Goal: Information Seeking & Learning: Learn about a topic

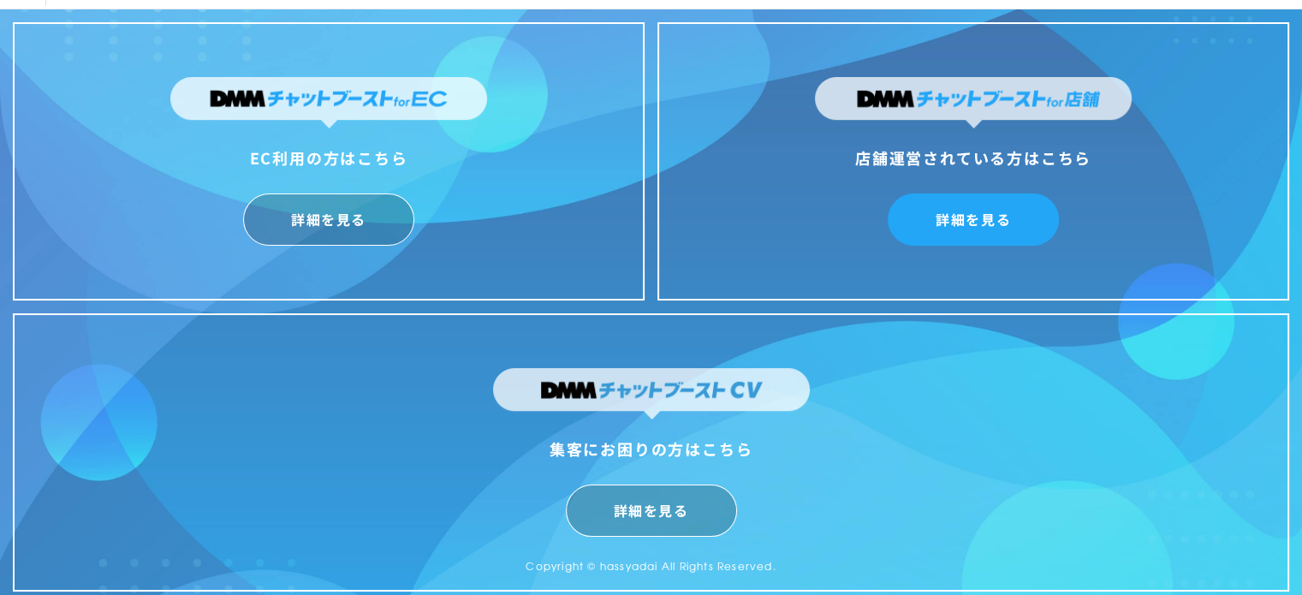
scroll to position [41, 0]
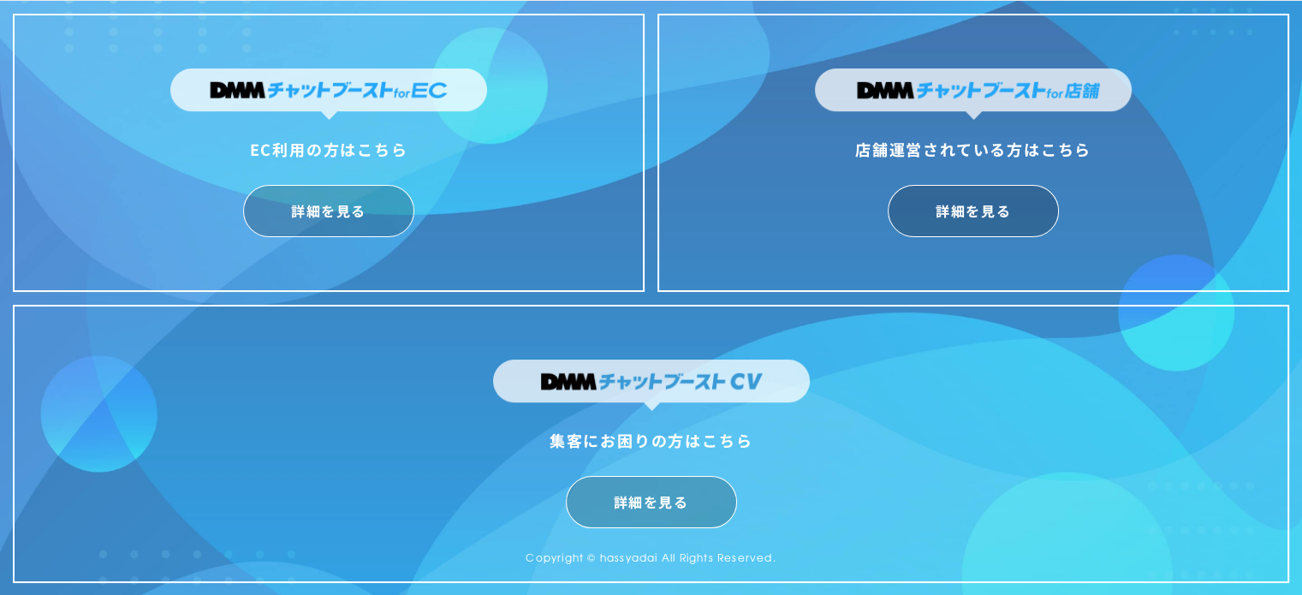
click at [999, 239] on div "店舗運営されている方はこちら 詳細を見る" at bounding box center [973, 153] width 632 height 278
click at [999, 223] on link "詳細を見る" at bounding box center [972, 211] width 171 height 52
drag, startPoint x: 459, startPoint y: 180, endPoint x: 489, endPoint y: 122, distance: 65.4
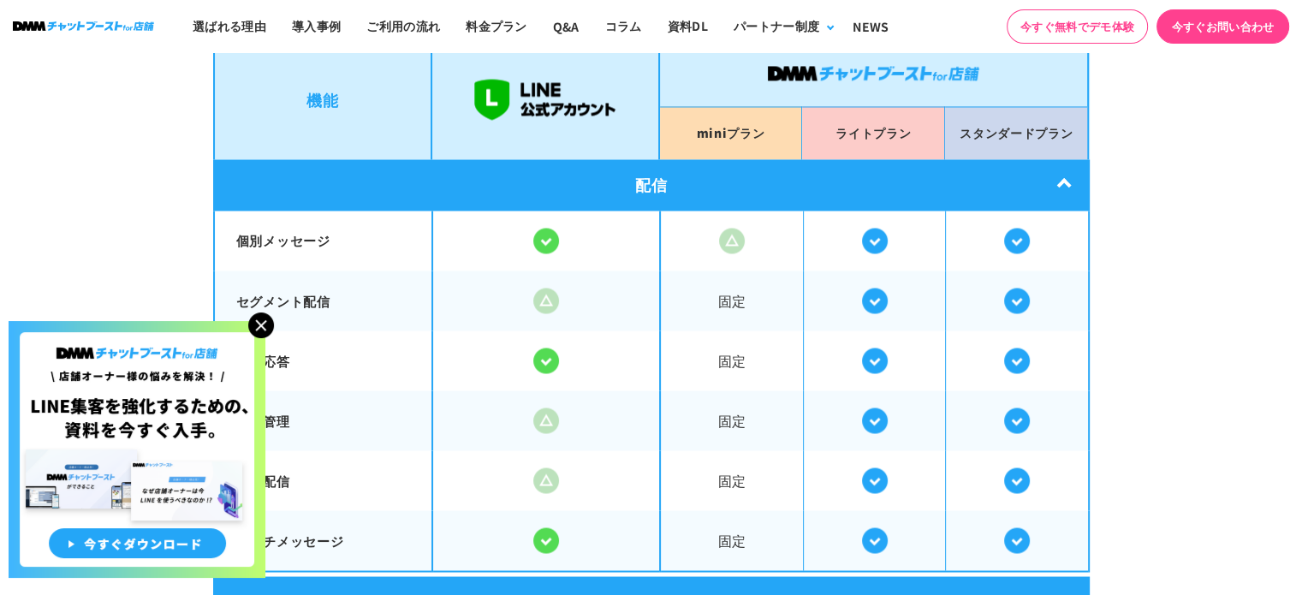
scroll to position [2995, 0]
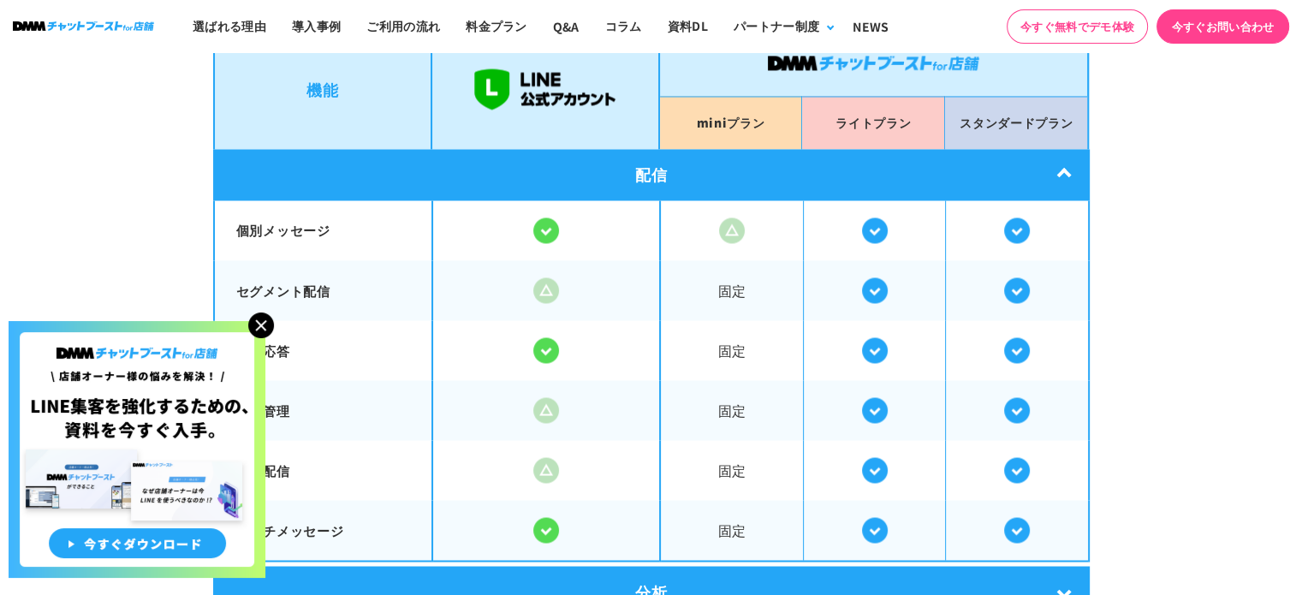
click at [252, 325] on img at bounding box center [261, 325] width 26 height 26
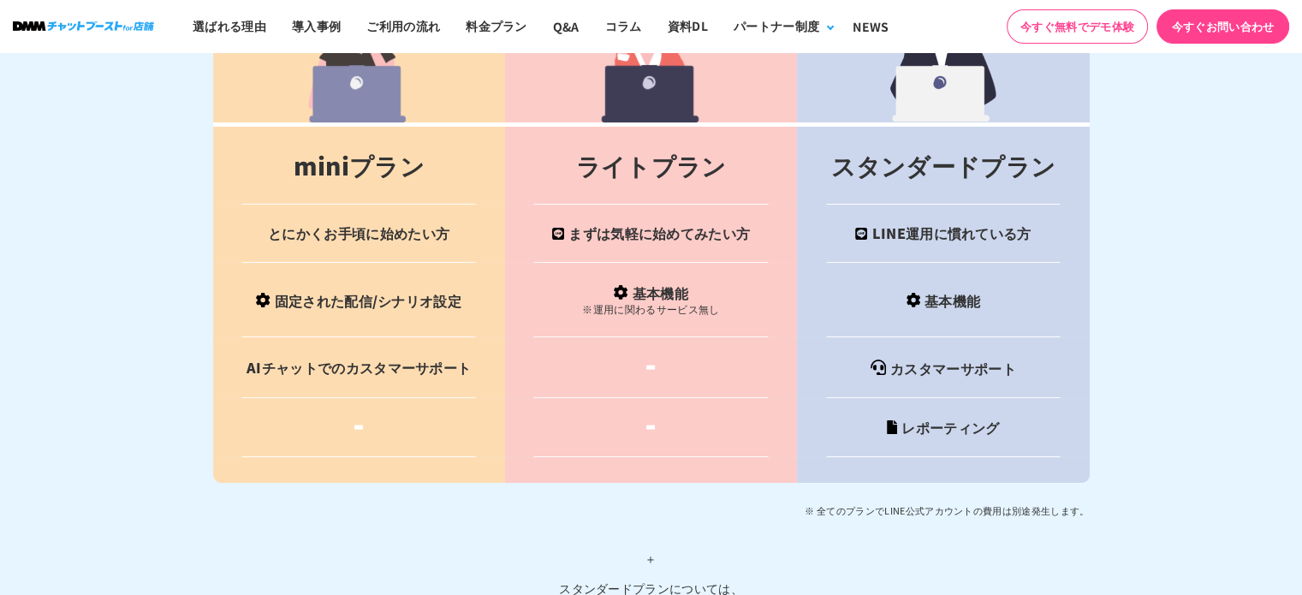
scroll to position [6846, 0]
click at [662, 398] on td at bounding box center [651, 427] width 292 height 59
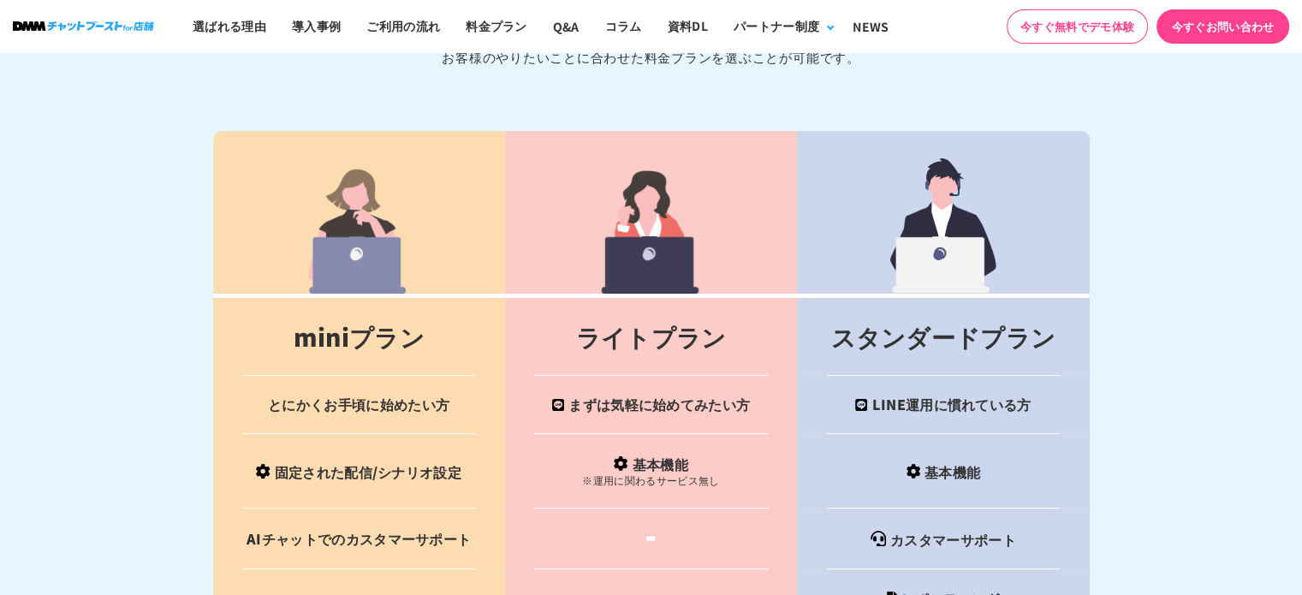
click at [657, 208] on img at bounding box center [650, 225] width 106 height 137
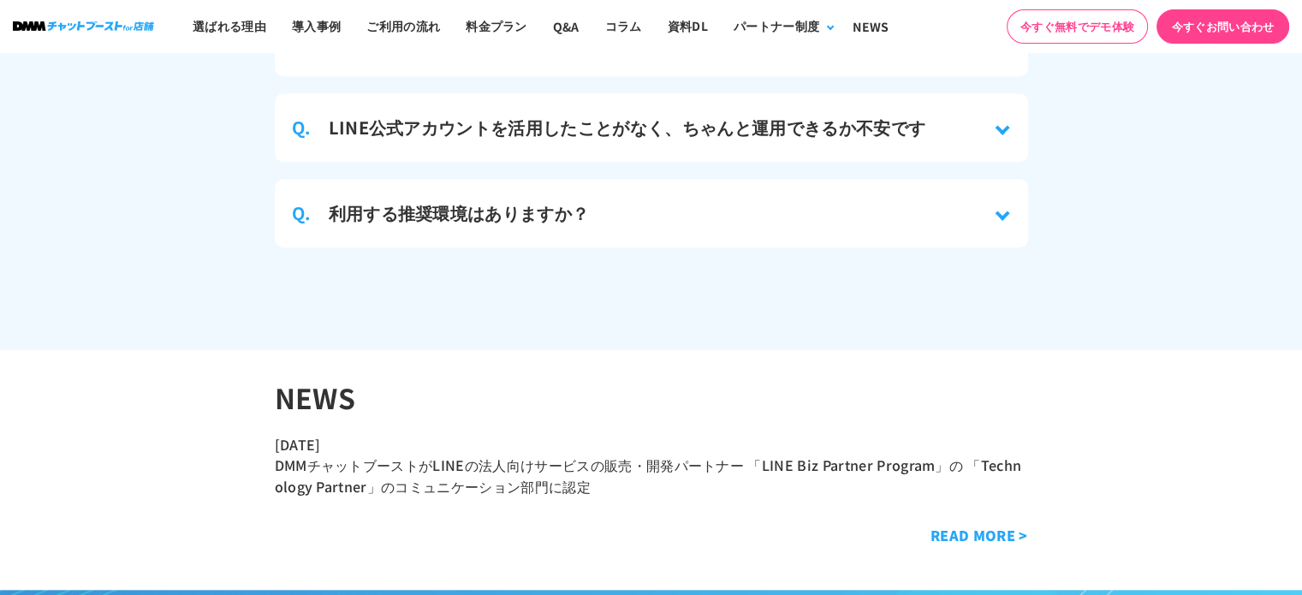
scroll to position [8129, 0]
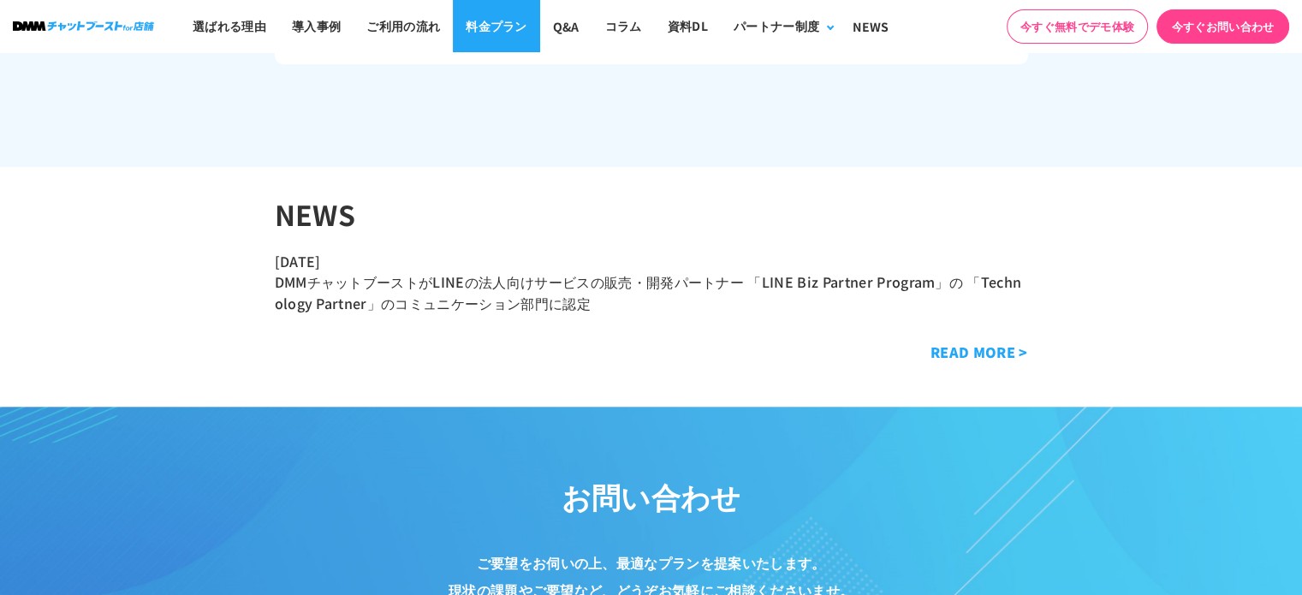
click at [469, 20] on link "料金プラン" at bounding box center [496, 26] width 87 height 52
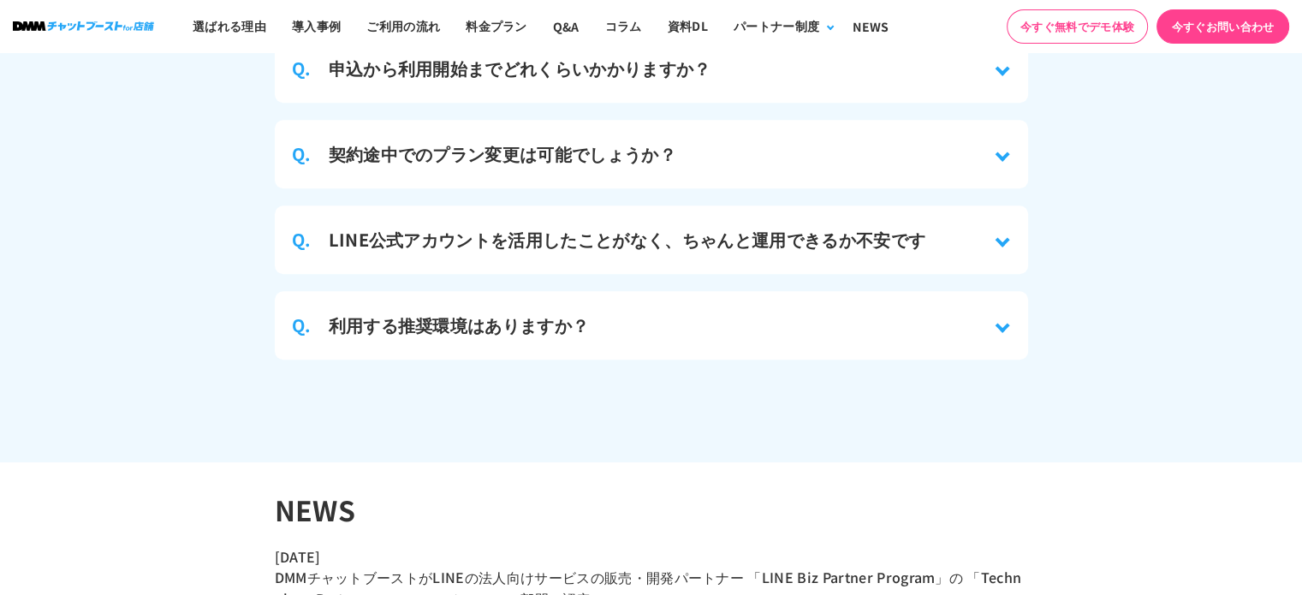
scroll to position [7927, 0]
